Goal: Transaction & Acquisition: Purchase product/service

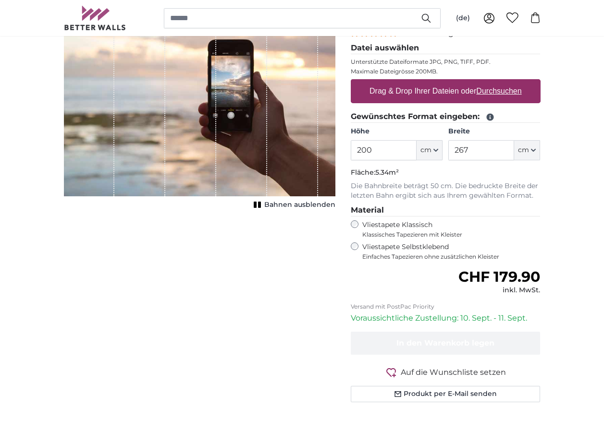
scroll to position [144, 0]
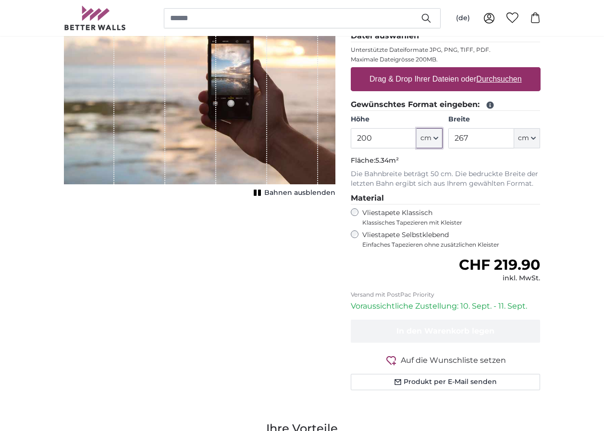
click at [435, 139] on icon "button" at bounding box center [435, 138] width 5 height 5
click at [422, 164] on link "Centimeter (cm)" at bounding box center [429, 163] width 85 height 17
click at [377, 139] on input "200" at bounding box center [384, 138] width 66 height 20
type input "2"
type input "100"
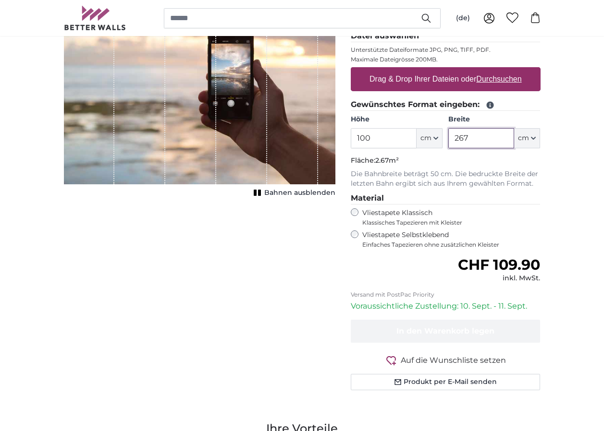
click at [478, 141] on input "267" at bounding box center [481, 138] width 66 height 20
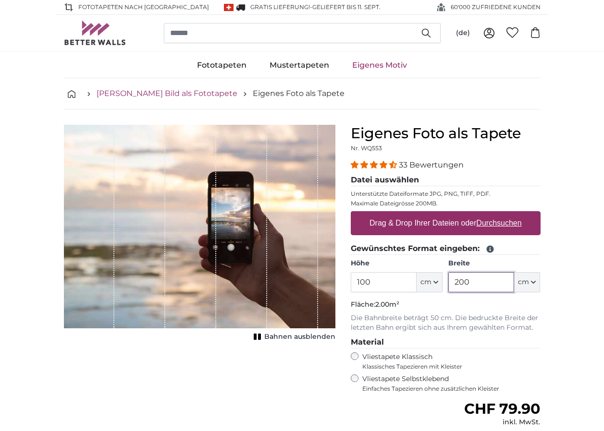
type input "200"
click at [121, 93] on link "[PERSON_NAME] Bild als Fototapete" at bounding box center [167, 94] width 141 height 12
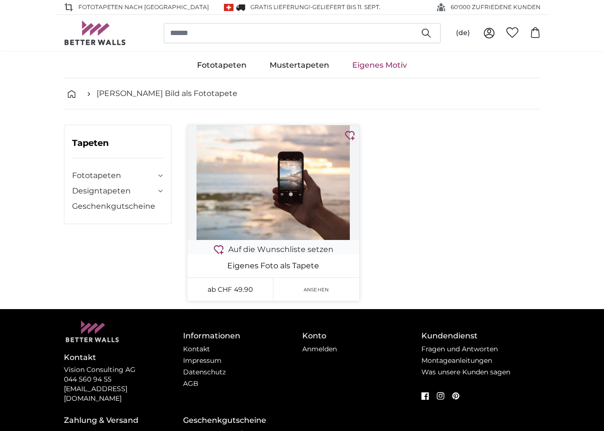
click at [315, 286] on span "Ansehen" at bounding box center [316, 289] width 25 height 7
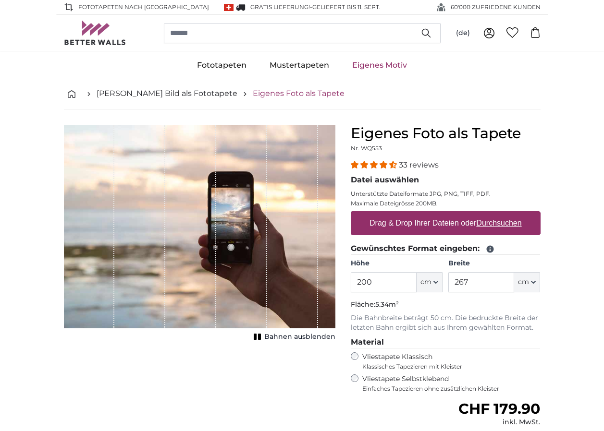
click at [268, 93] on link "Eigenes Foto als Tapete" at bounding box center [299, 94] width 92 height 12
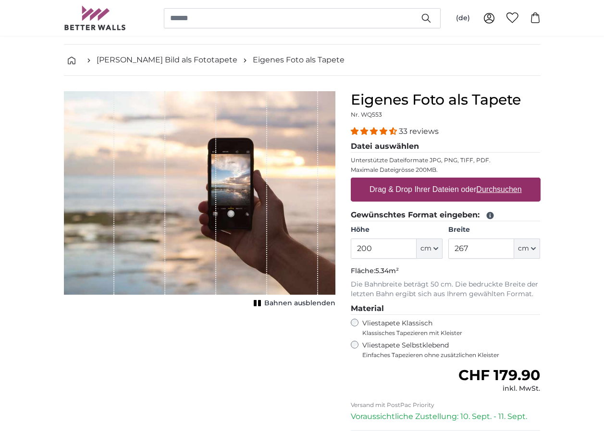
scroll to position [48, 0]
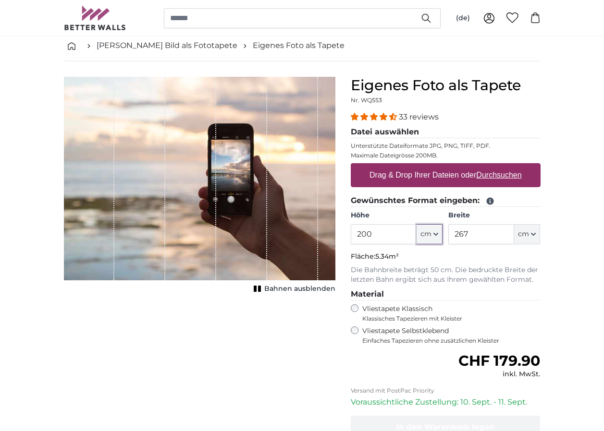
click at [438, 233] on icon "button" at bounding box center [435, 234] width 5 height 5
click at [418, 259] on link "Centimeter (cm)" at bounding box center [429, 259] width 85 height 17
click at [372, 234] on input "200" at bounding box center [384, 234] width 66 height 20
type input "2"
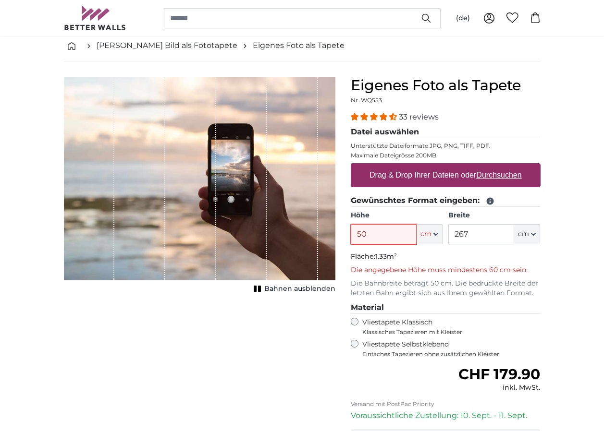
type input "50"
drag, startPoint x: 467, startPoint y: 235, endPoint x: 472, endPoint y: 237, distance: 5.5
click at [468, 235] on input "267" at bounding box center [481, 234] width 66 height 20
type input "2"
type input "80"
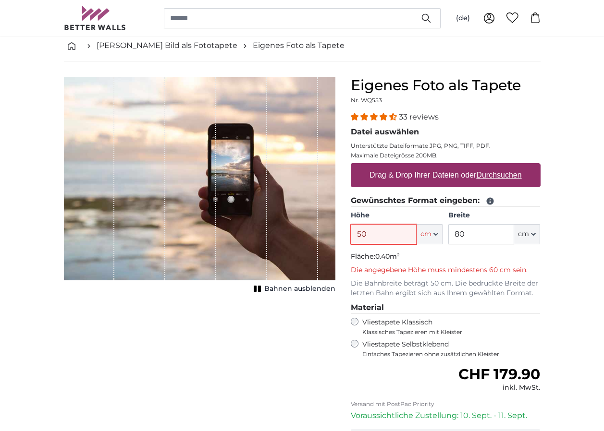
click at [360, 234] on input "50" at bounding box center [384, 234] width 66 height 20
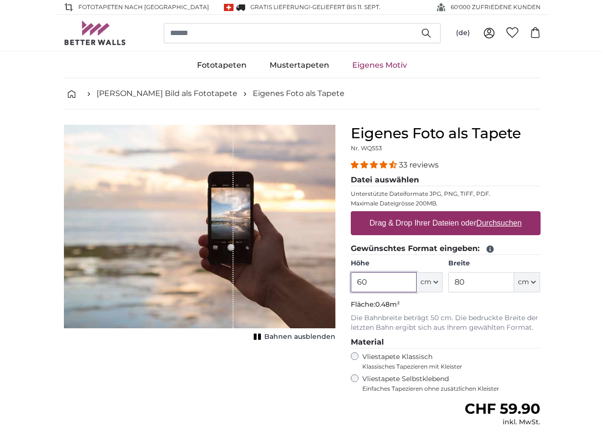
type input "60"
click at [513, 222] on u "Durchsuchen" at bounding box center [498, 223] width 45 height 8
click at [513, 214] on input "Drag & Drop Ihrer Dateien oder Durchsuchen" at bounding box center [446, 212] width 190 height 3
type input "**********"
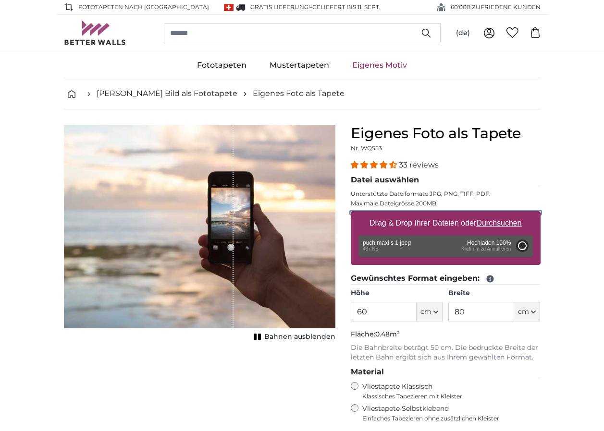
type input "112"
type input "149"
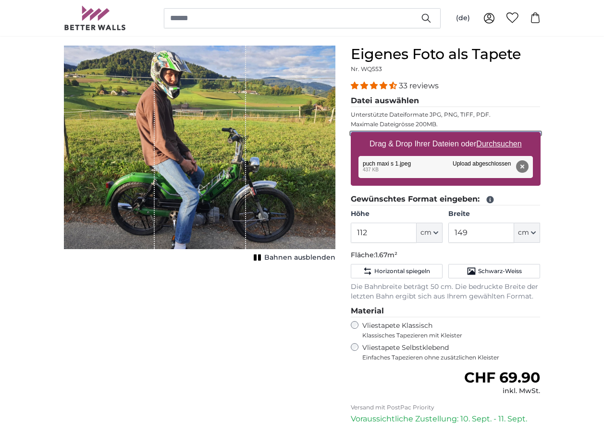
scroll to position [96, 0]
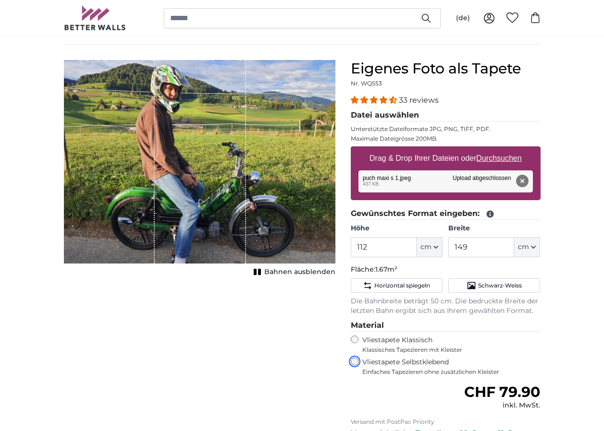
scroll to position [48, 0]
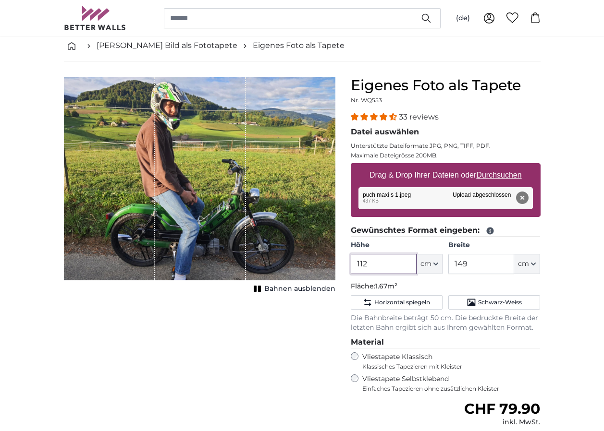
click at [381, 263] on input "112" at bounding box center [384, 264] width 66 height 20
type input "1"
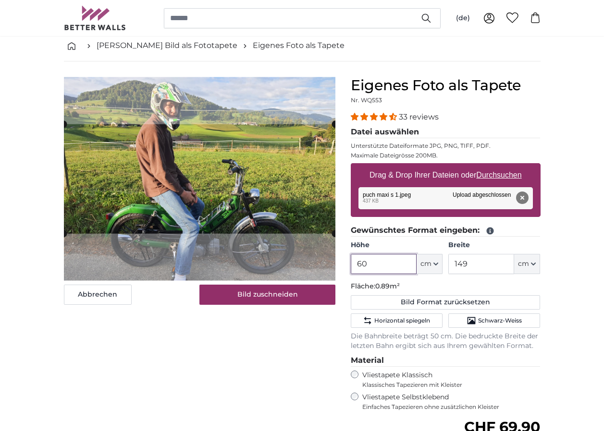
type input "60"
click at [479, 265] on input "149" at bounding box center [481, 264] width 66 height 20
type input "1"
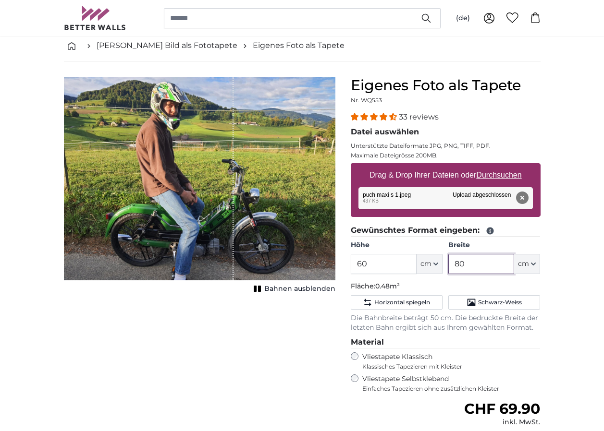
type input "80"
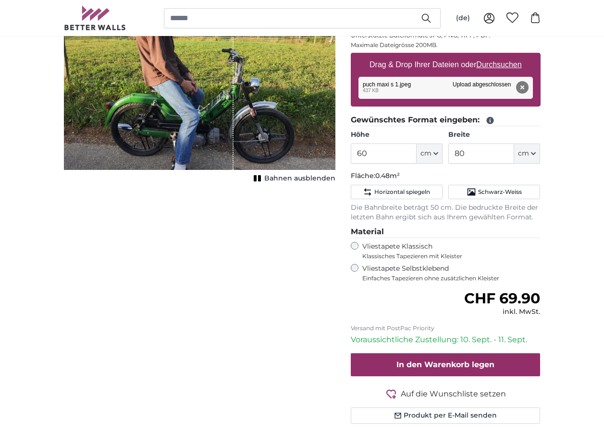
scroll to position [192, 0]
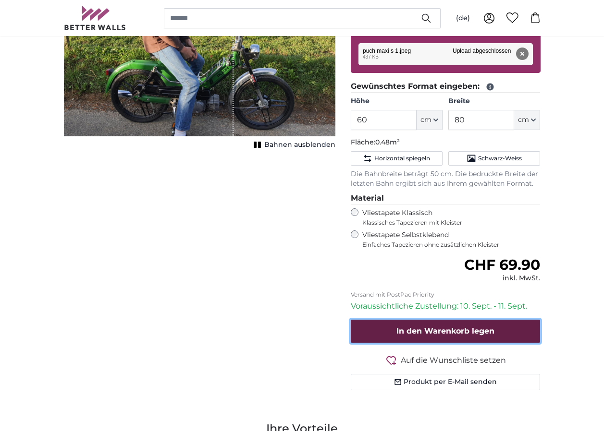
click at [475, 331] on span "In den Warenkorb legen" at bounding box center [445, 331] width 98 height 9
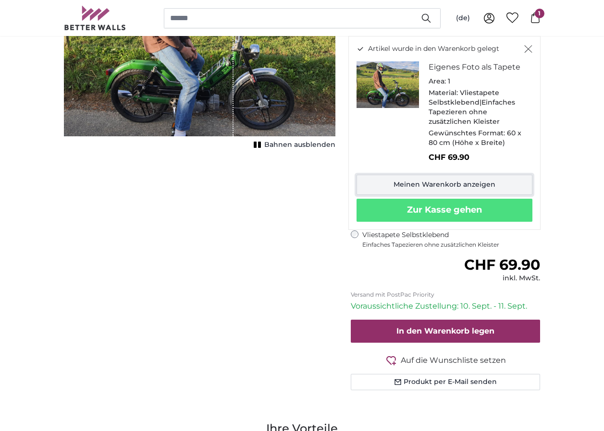
click at [482, 183] on link "Meinen Warenkorb anzeigen" at bounding box center [445, 185] width 176 height 20
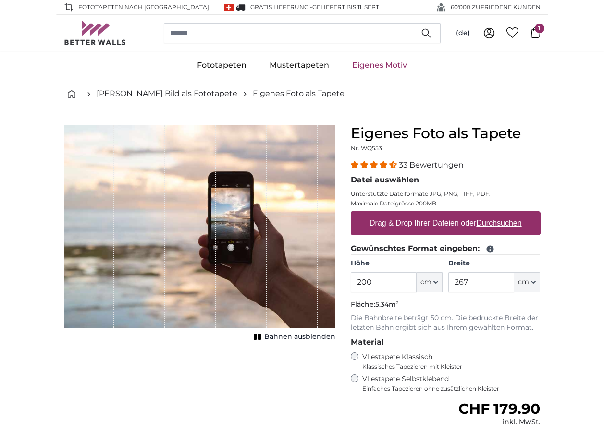
click at [506, 221] on u "Durchsuchen" at bounding box center [498, 223] width 45 height 8
click at [506, 214] on input "Drag & Drop Ihrer Dateien oder Durchsuchen" at bounding box center [446, 212] width 190 height 3
type input "**********"
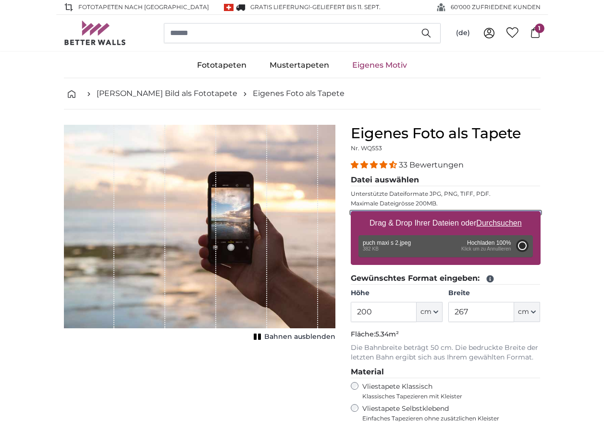
type input "114"
type input "150.5"
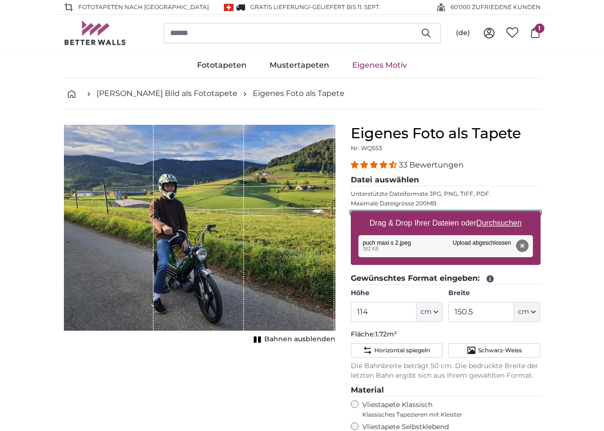
scroll to position [48, 0]
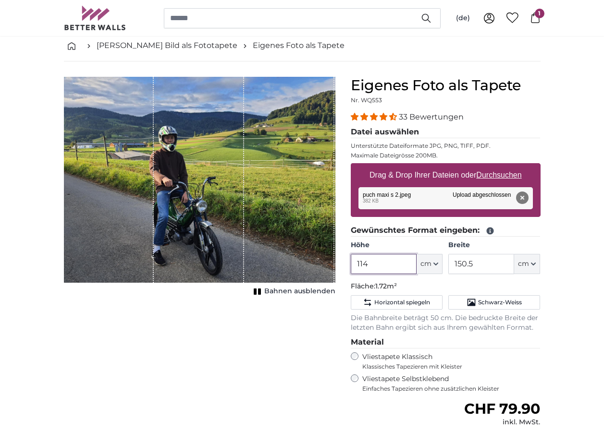
click at [381, 264] on input "114" at bounding box center [384, 264] width 66 height 20
type input "1"
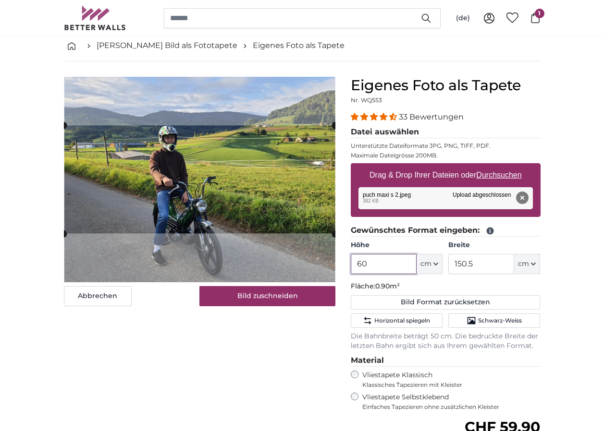
type input "60"
click at [478, 267] on input "150.5" at bounding box center [481, 264] width 66 height 20
type input "1"
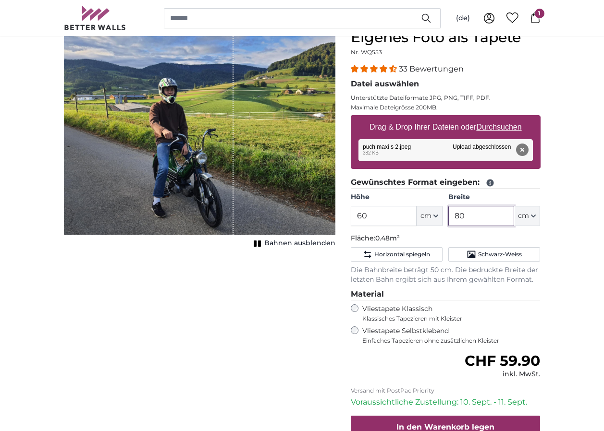
scroll to position [144, 0]
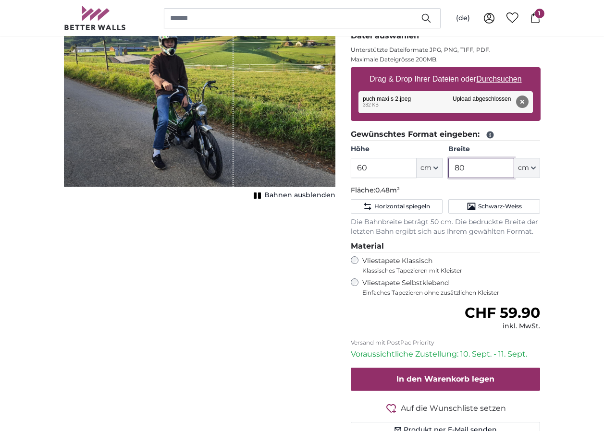
type input "80"
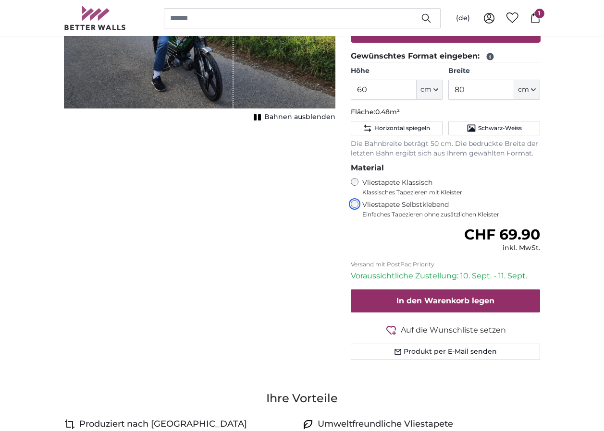
scroll to position [240, 0]
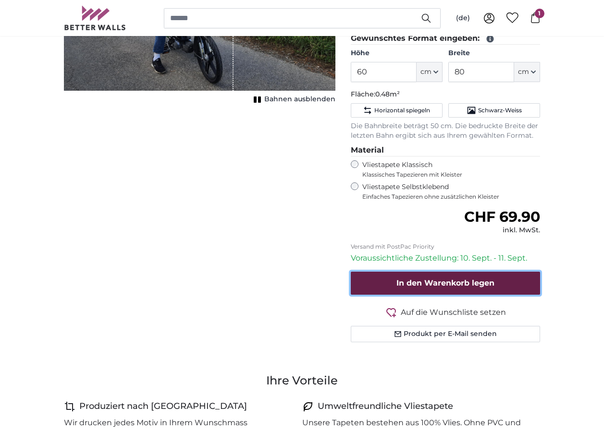
click at [512, 285] on button "In den Warenkorb legen" at bounding box center [446, 283] width 190 height 23
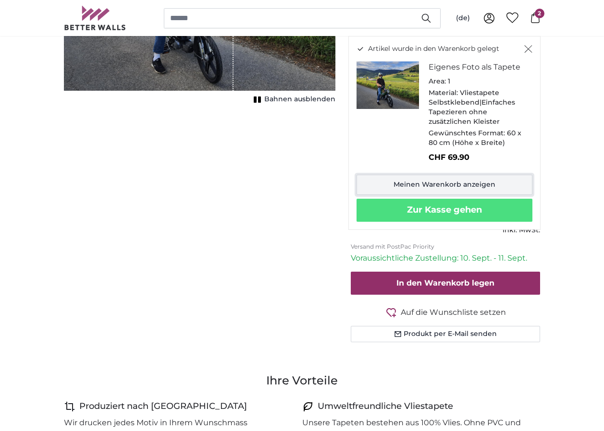
click at [491, 183] on link "Meinen Warenkorb anzeigen" at bounding box center [445, 185] width 176 height 20
